Goal: Find specific page/section: Find specific page/section

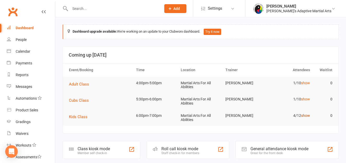
click at [307, 116] on link "show" at bounding box center [305, 115] width 9 height 4
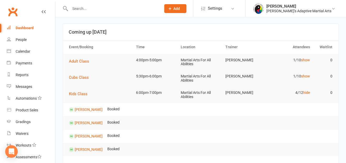
scroll to position [23, 0]
click at [89, 9] on input "text" at bounding box center [112, 8] width 89 height 7
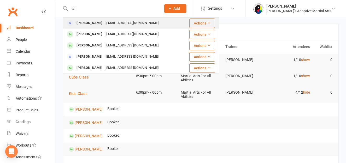
type input "a"
